Goal: Task Accomplishment & Management: Use online tool/utility

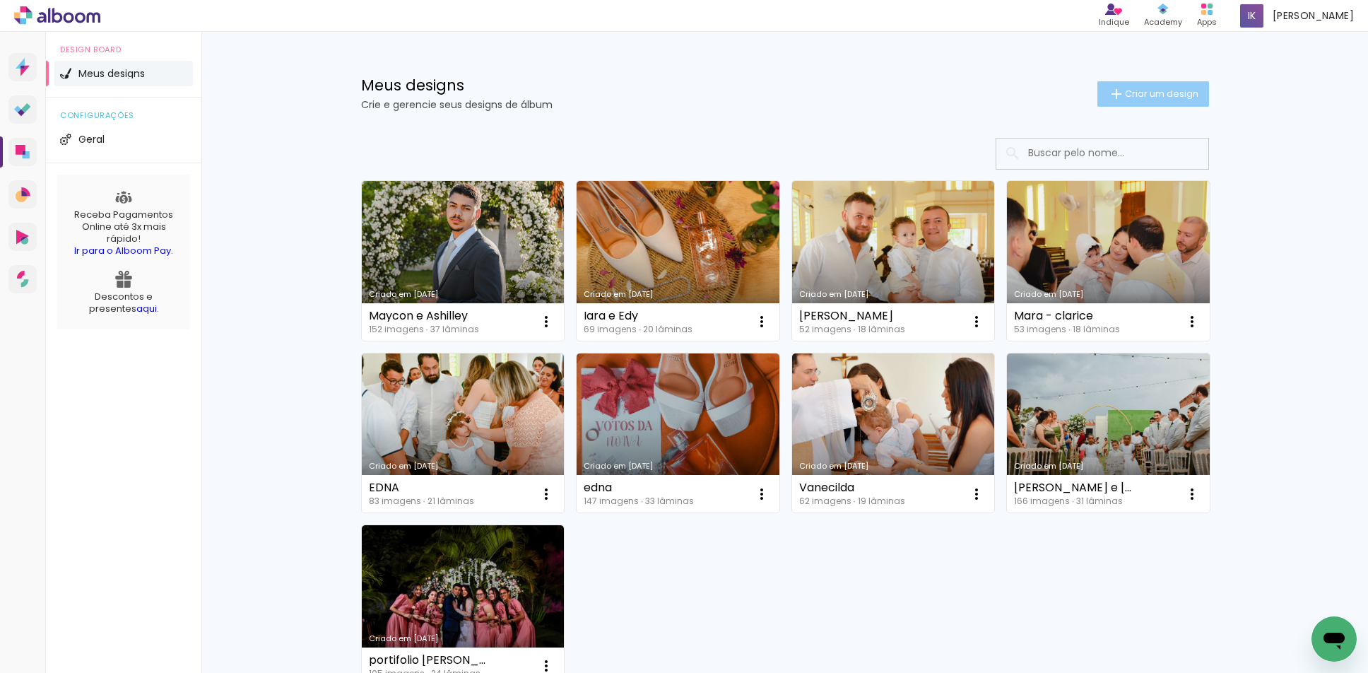
click at [1144, 92] on span "Criar um design" at bounding box center [1162, 93] width 74 height 9
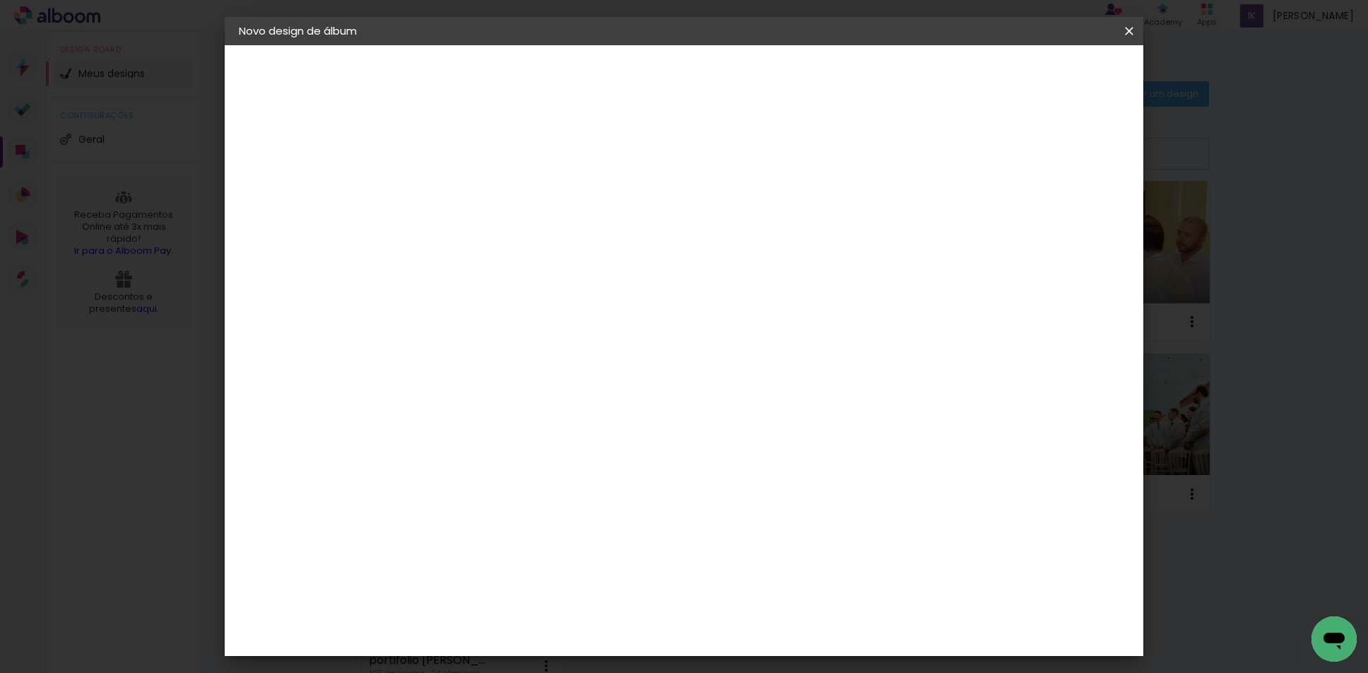
click at [470, 182] on input at bounding box center [470, 190] width 0 height 22
type input "[PERSON_NAME] e [PERSON_NAME]"
type paper-input "[PERSON_NAME] e [PERSON_NAME]"
click at [615, 83] on paper-button "Avançar" at bounding box center [580, 75] width 69 height 24
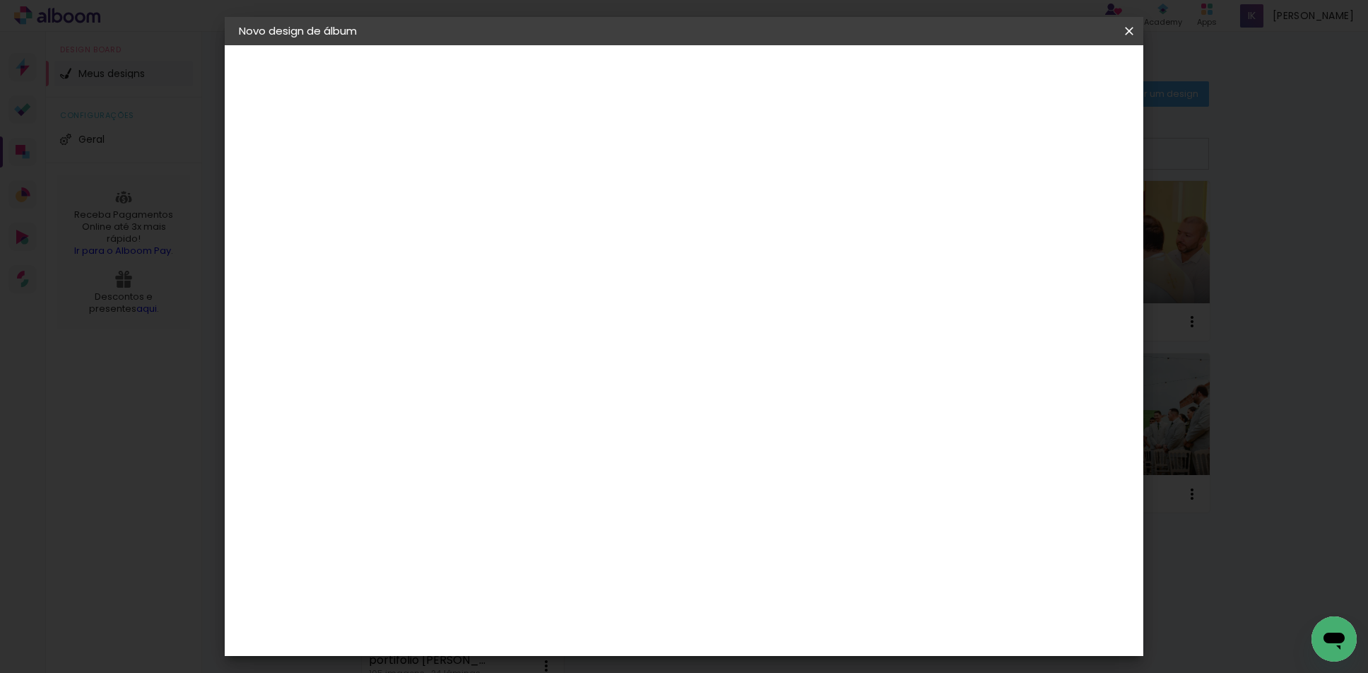
click at [508, 513] on div "Lumière Imagem" at bounding box center [484, 524] width 47 height 23
click at [0, 0] on slot "Avançar" at bounding box center [0, 0] width 0 height 0
click at [525, 237] on input "text" at bounding box center [497, 246] width 55 height 22
click at [677, 290] on paper-item "Nuit" at bounding box center [776, 291] width 283 height 28
type input "Nuit"
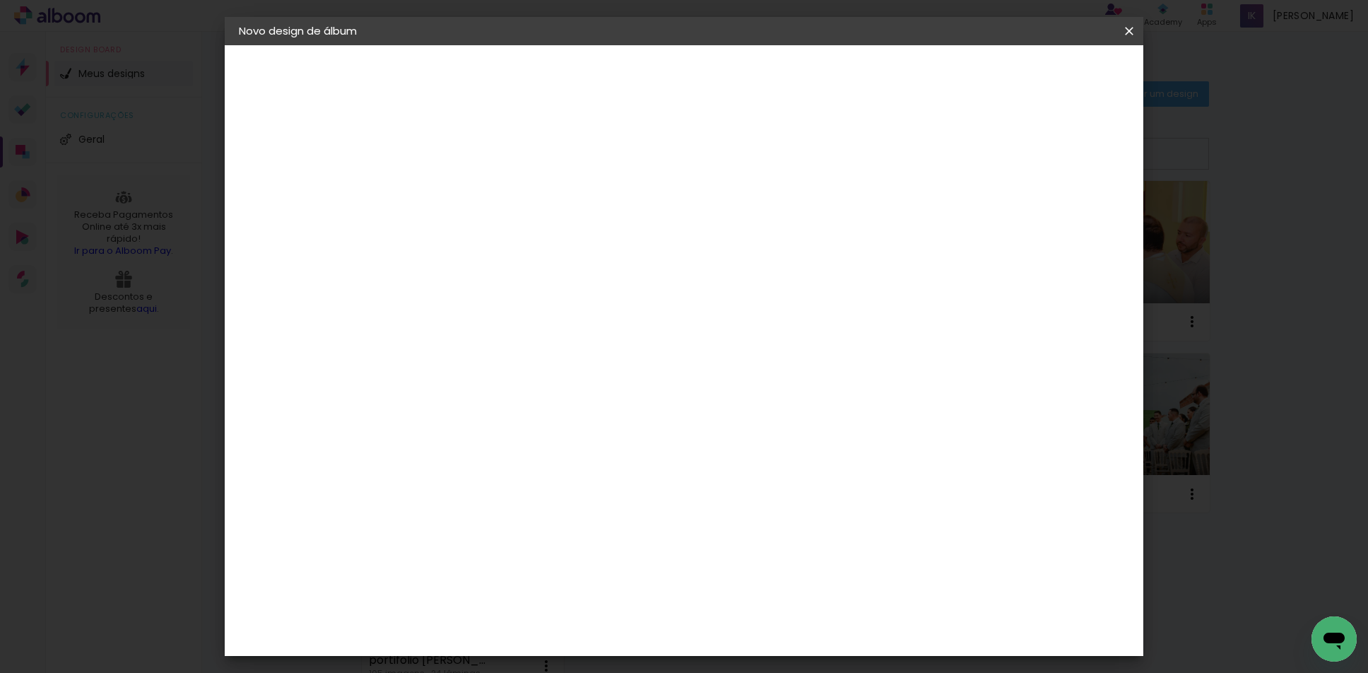
click at [565, 638] on span "20 × 20" at bounding box center [533, 656] width 66 height 37
click at [0, 0] on slot "Avançar" at bounding box center [0, 0] width 0 height 0
type input "1"
type paper-input "1"
click at [474, 158] on input "1" at bounding box center [459, 152] width 49 height 18
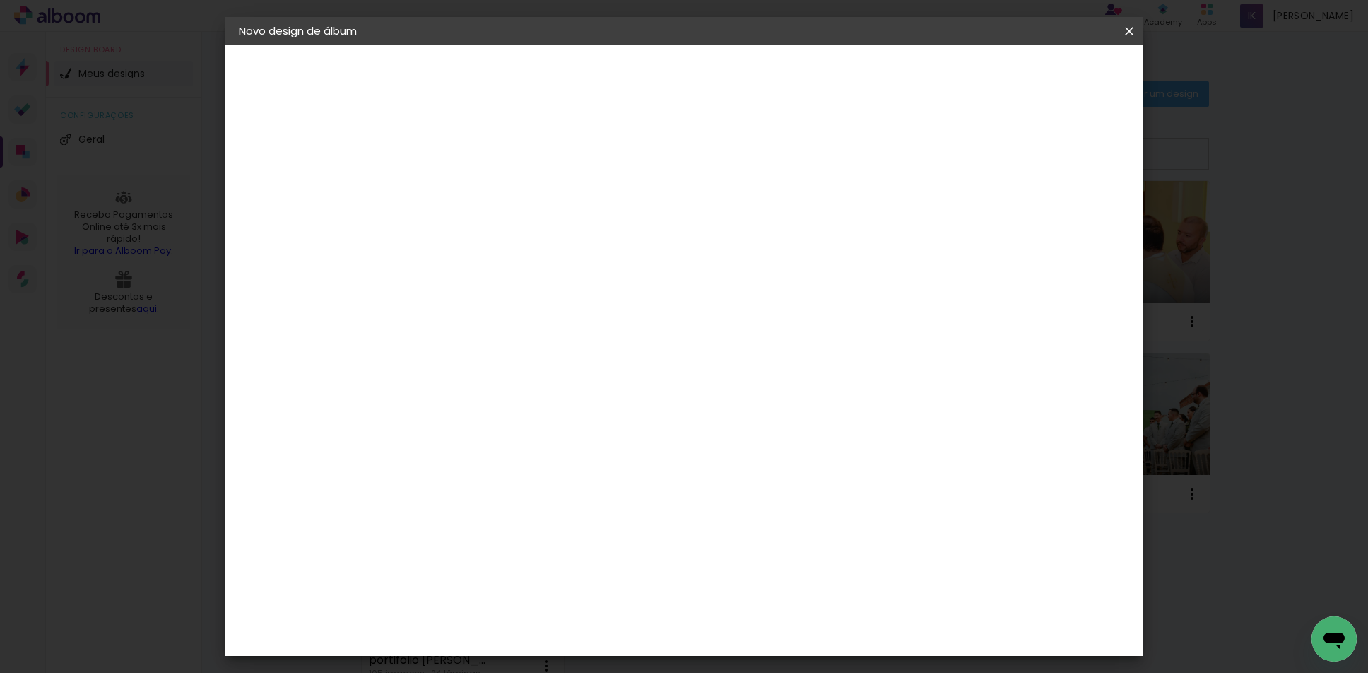
click at [961, 155] on div at bounding box center [955, 152] width 13 height 13
type paper-checkbox "on"
click at [1041, 80] on span "Iniciar design" at bounding box center [1009, 75] width 64 height 10
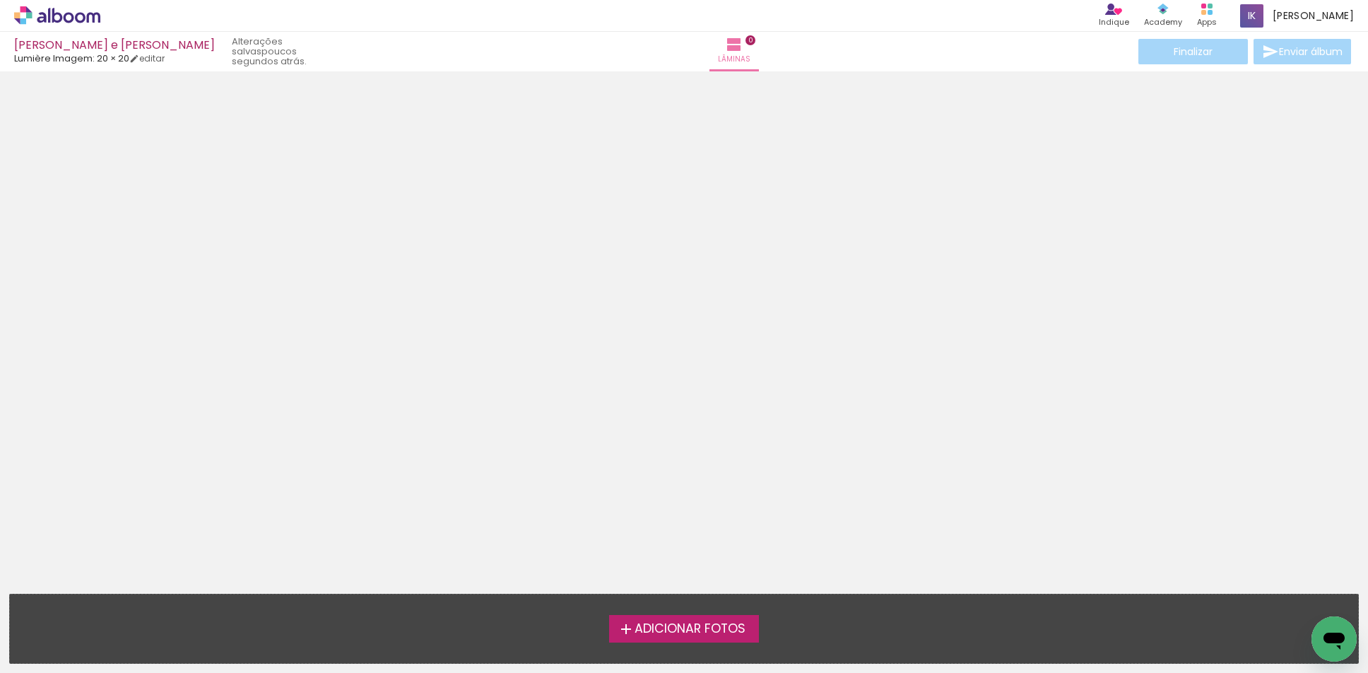
click at [703, 631] on span "Adicionar Fotos" at bounding box center [690, 629] width 111 height 13
click at [0, 0] on input "file" at bounding box center [0, 0] width 0 height 0
